Goal: Check status: Check status

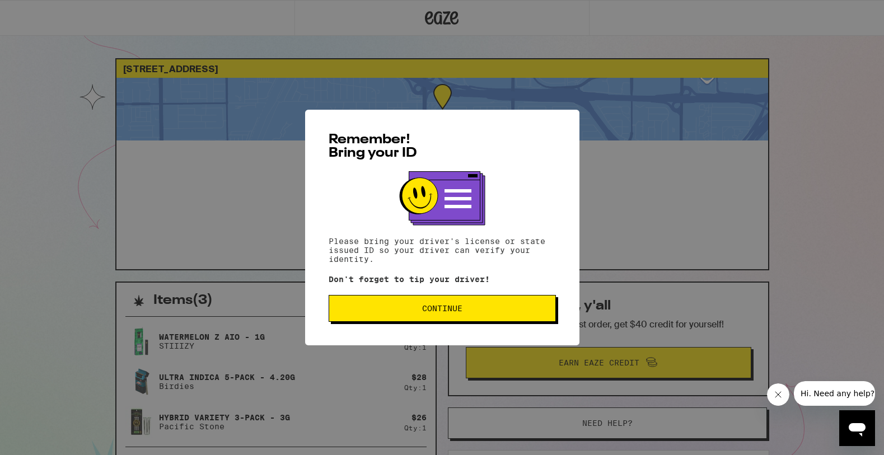
click at [382, 312] on span "Continue" at bounding box center [442, 308] width 208 height 8
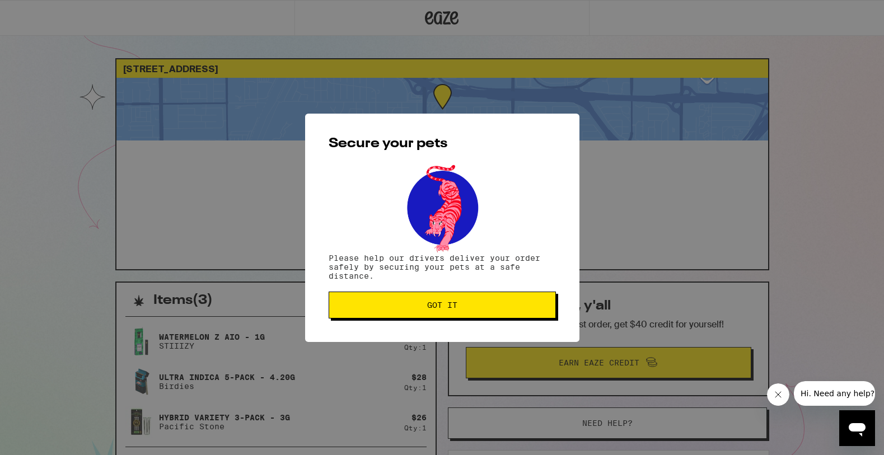
click at [360, 299] on button "Got it" at bounding box center [442, 305] width 227 height 27
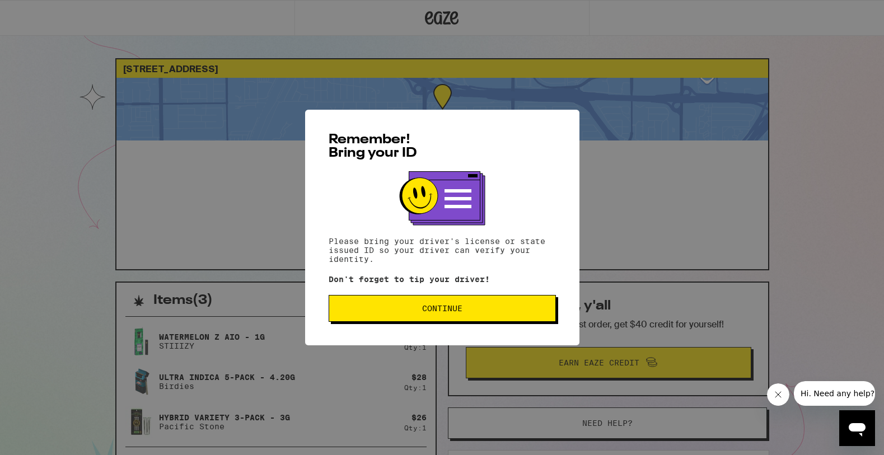
click at [378, 320] on button "Continue" at bounding box center [442, 308] width 227 height 27
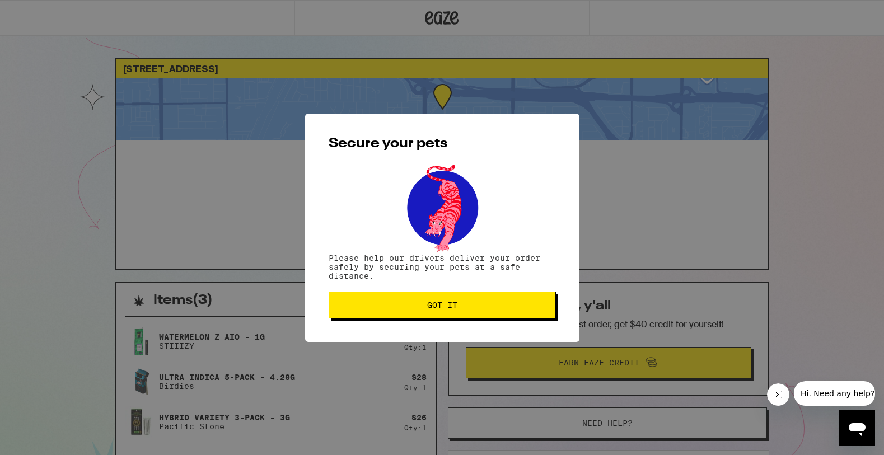
click at [378, 318] on button "Got it" at bounding box center [442, 305] width 227 height 27
